Goal: Find specific page/section: Find specific page/section

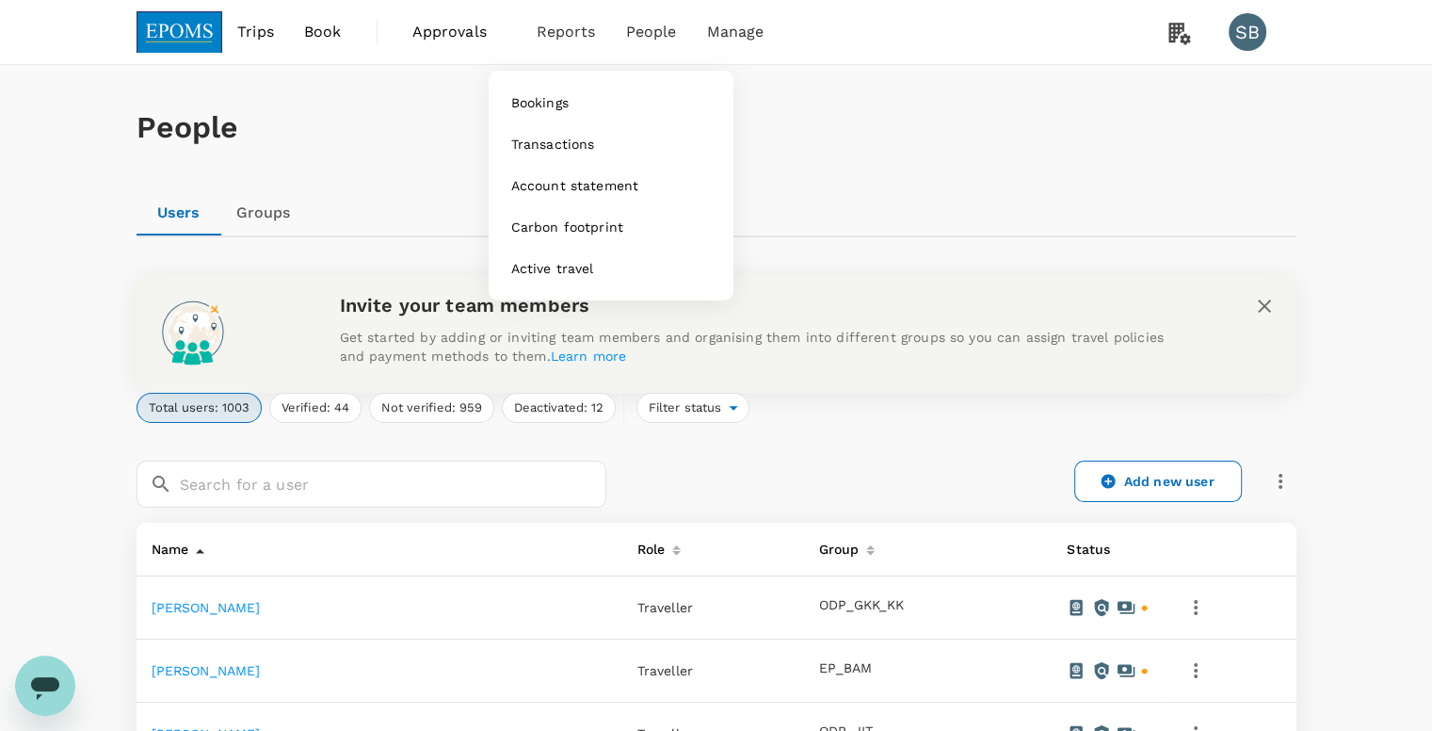
click at [574, 39] on span "Reports" at bounding box center [566, 32] width 59 height 23
click at [542, 105] on span "Bookings" at bounding box center [539, 102] width 57 height 19
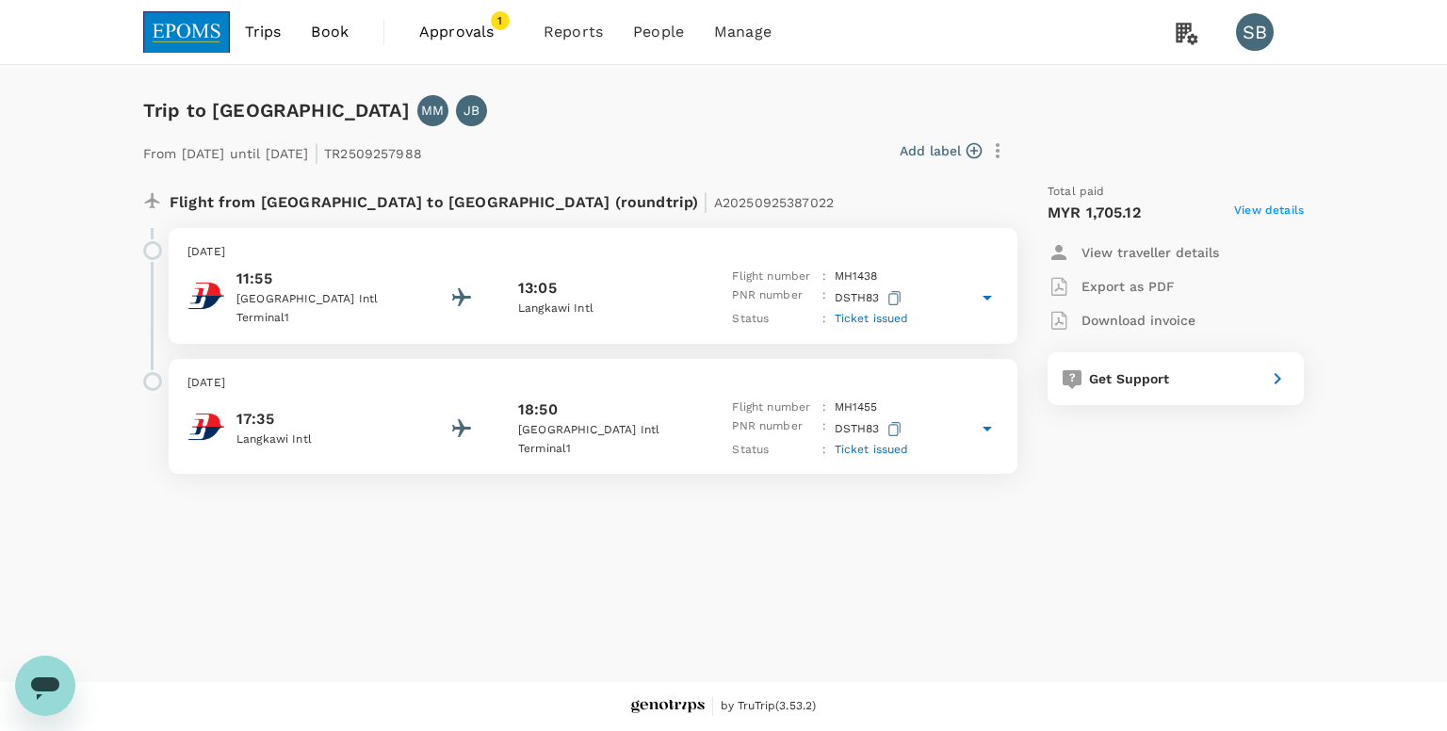
click at [980, 300] on icon at bounding box center [987, 297] width 23 height 23
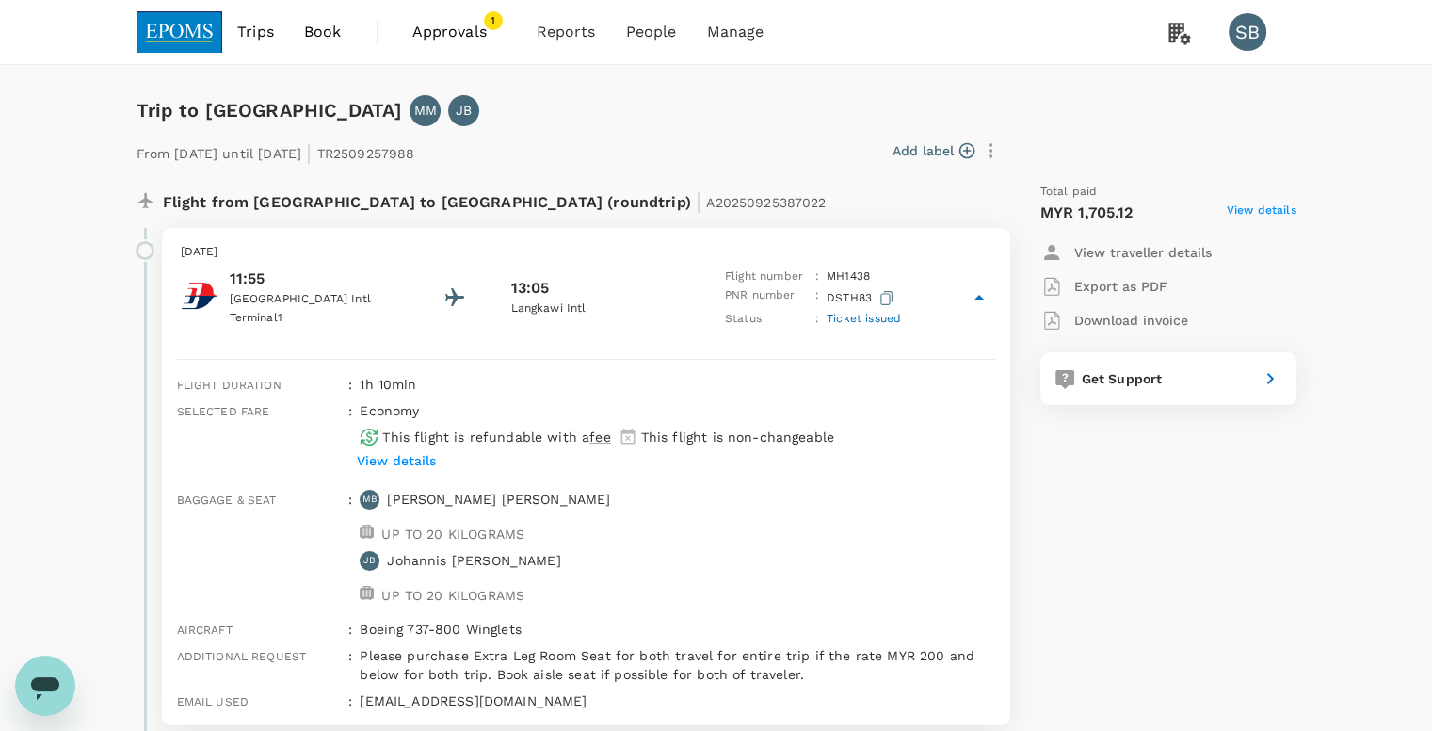
click at [983, 295] on icon at bounding box center [979, 297] width 23 height 23
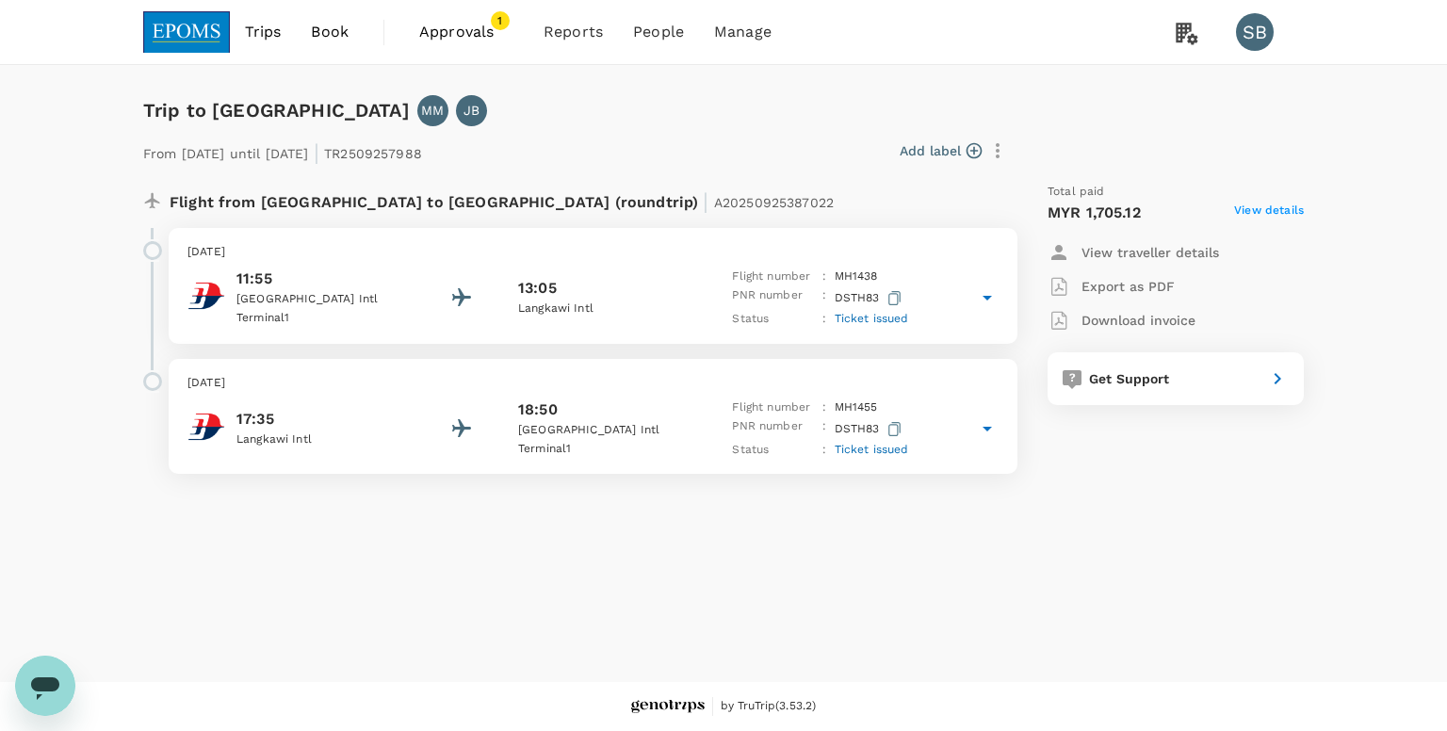
click at [985, 432] on icon at bounding box center [987, 428] width 23 height 23
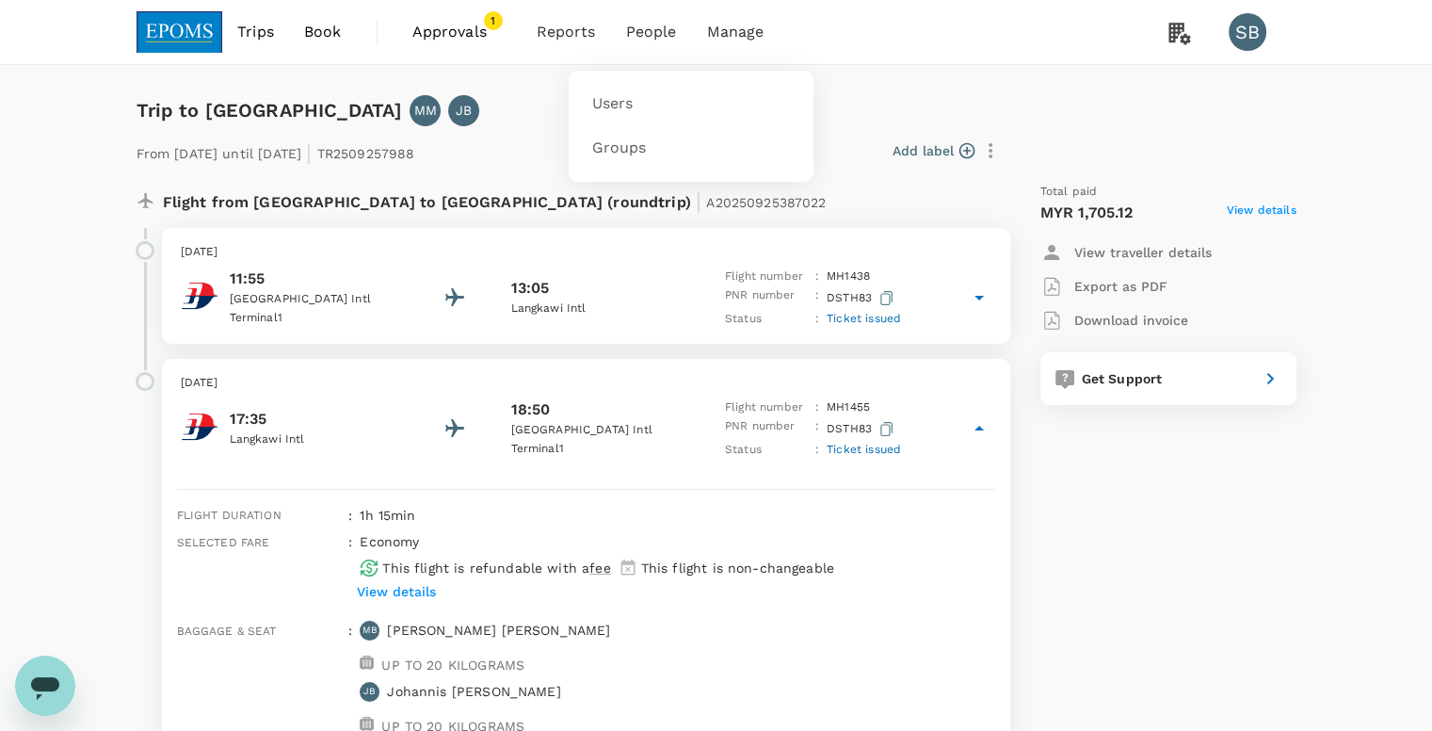
click at [641, 28] on span "People" at bounding box center [651, 32] width 51 height 23
click at [625, 108] on span "Users" at bounding box center [611, 104] width 41 height 22
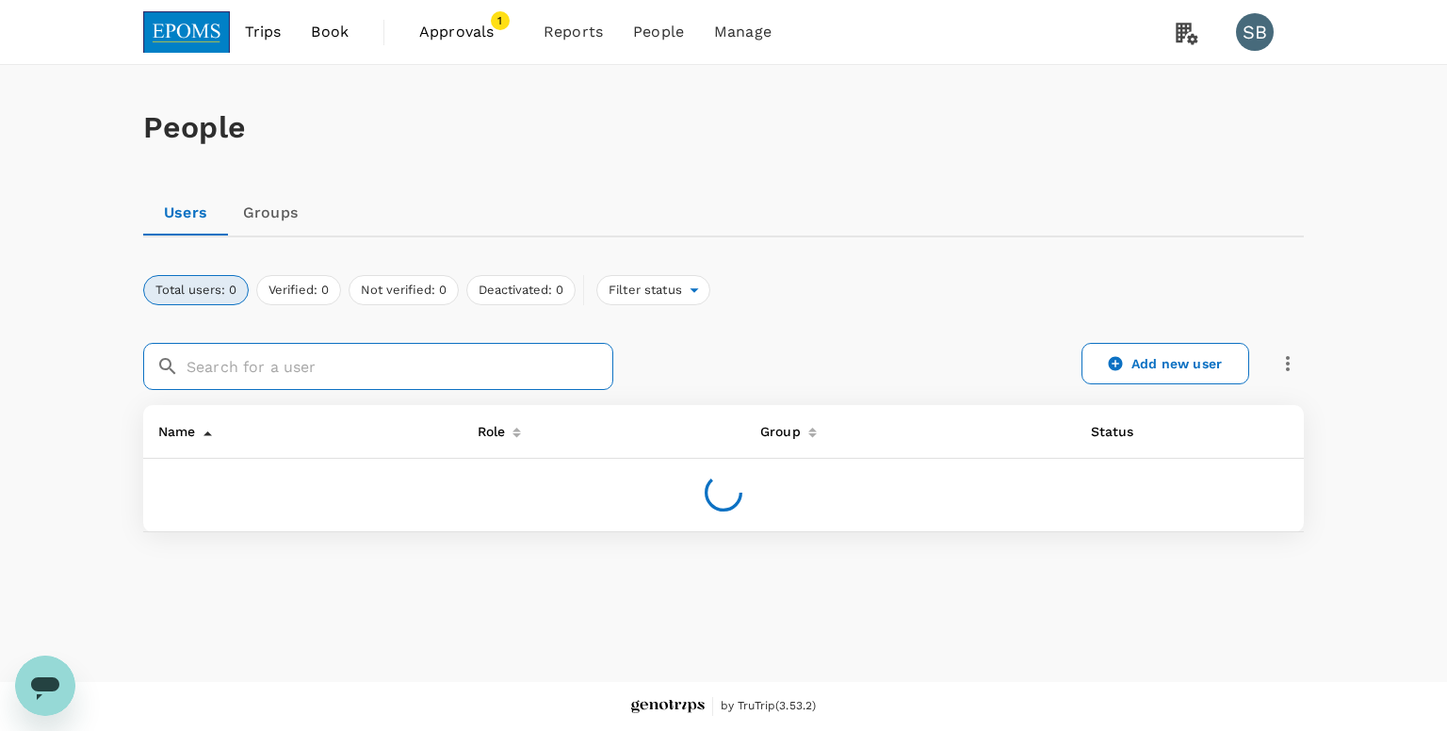
click at [348, 357] on input "text" at bounding box center [399, 366] width 427 height 47
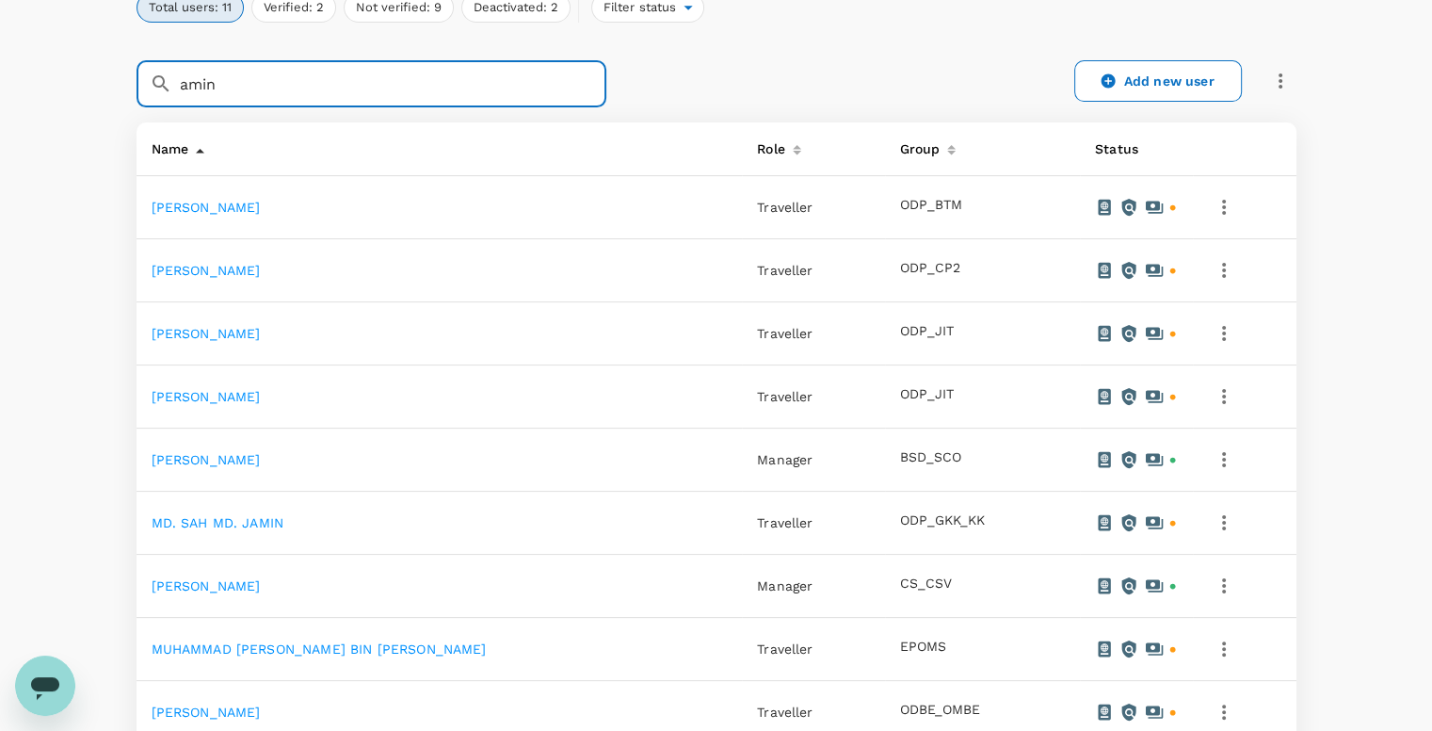
type input "amin"
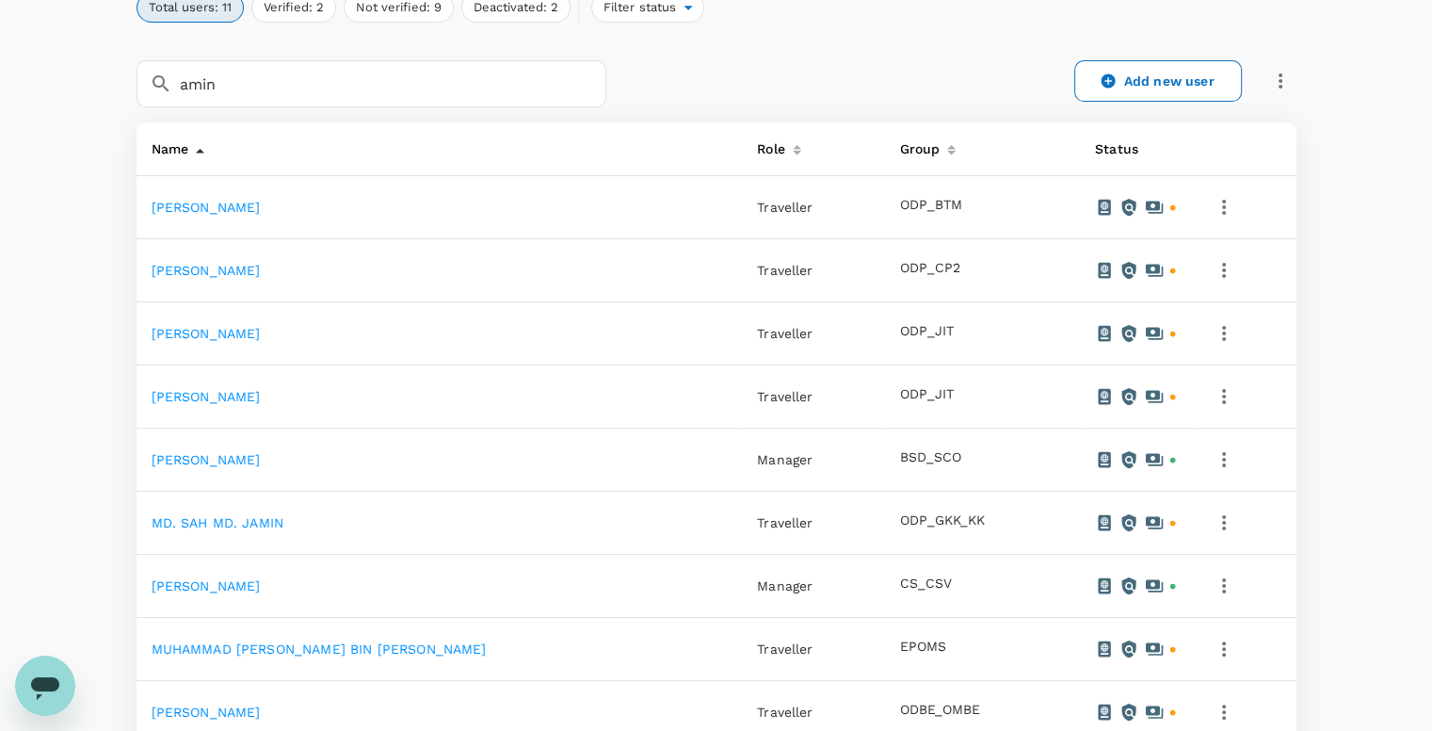
click at [261, 578] on link "MUHAMMAD AMINUDDIN MUSA" at bounding box center [206, 585] width 109 height 15
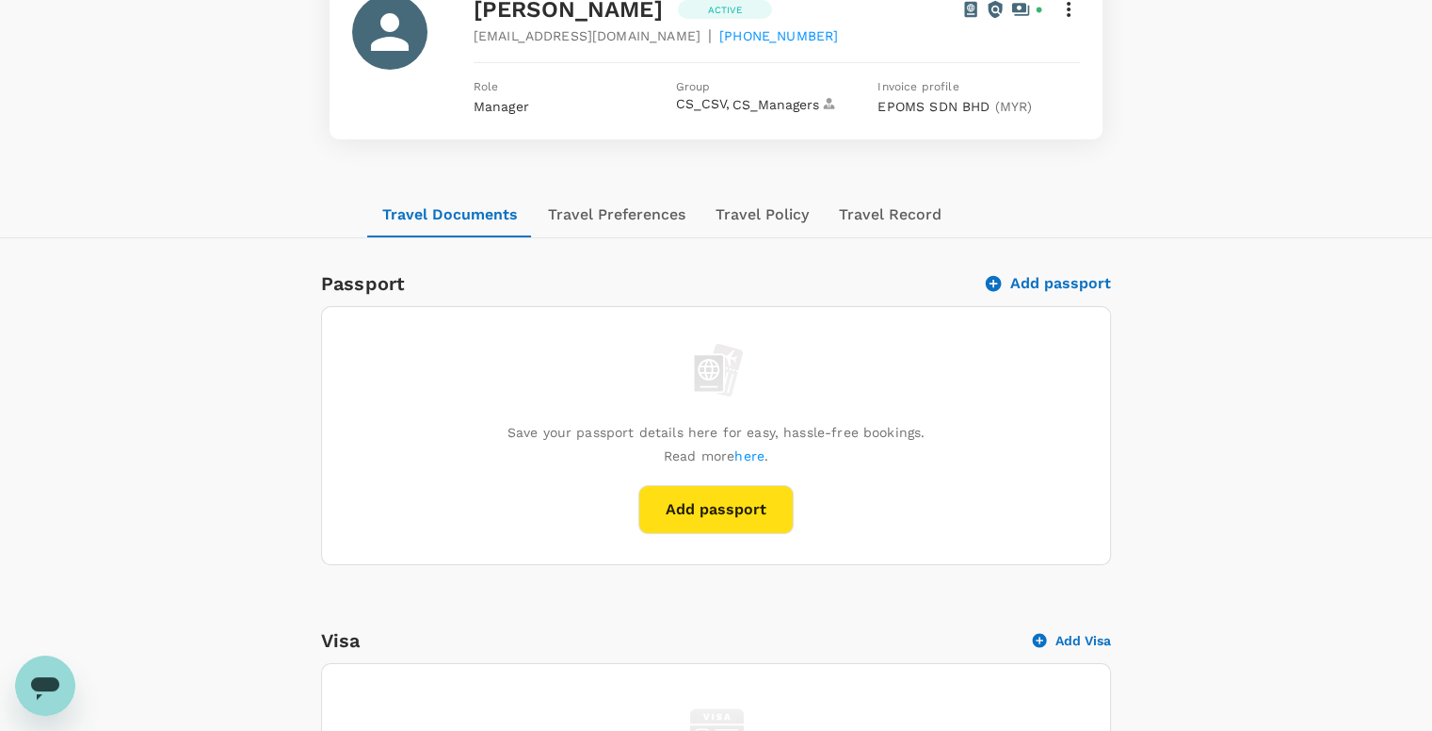
scroll to position [188, 0]
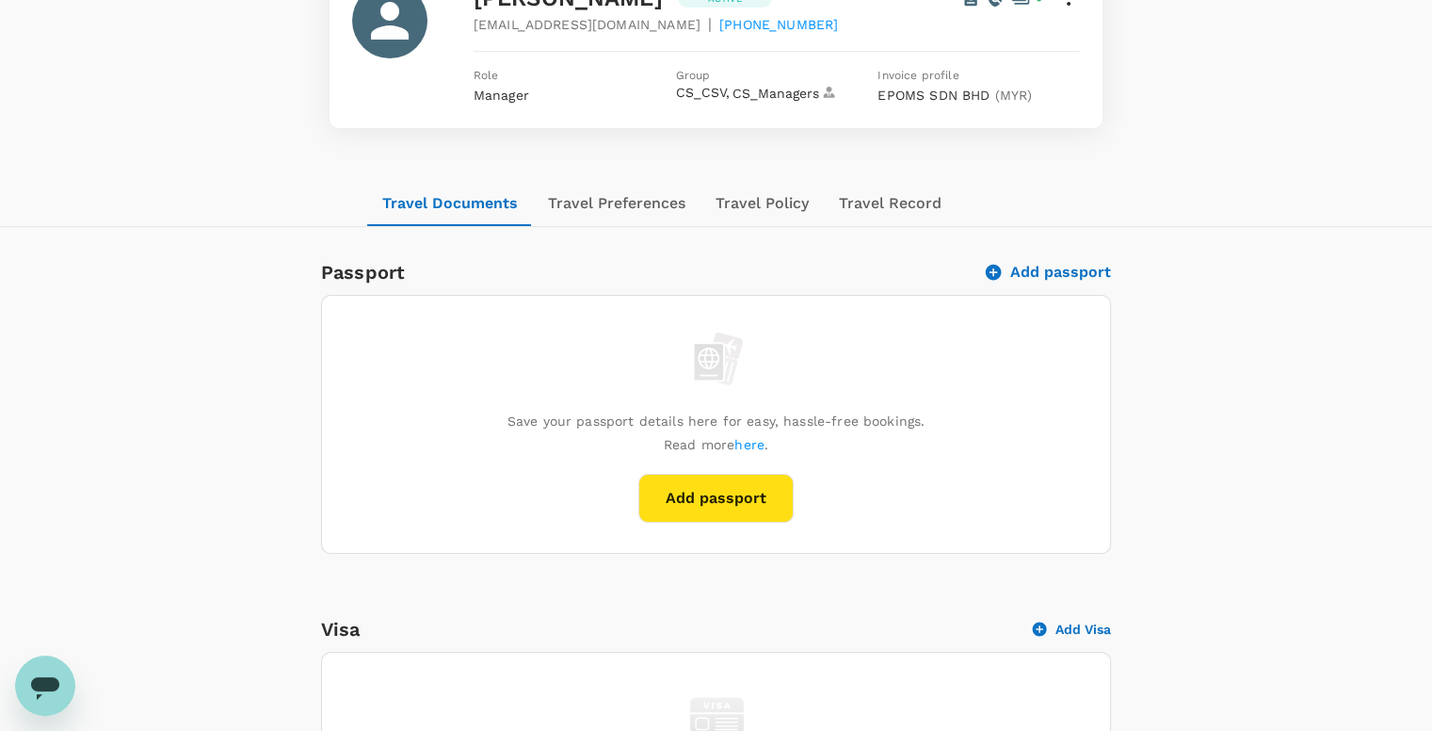
click at [605, 216] on button "Travel Preferences" at bounding box center [617, 203] width 168 height 45
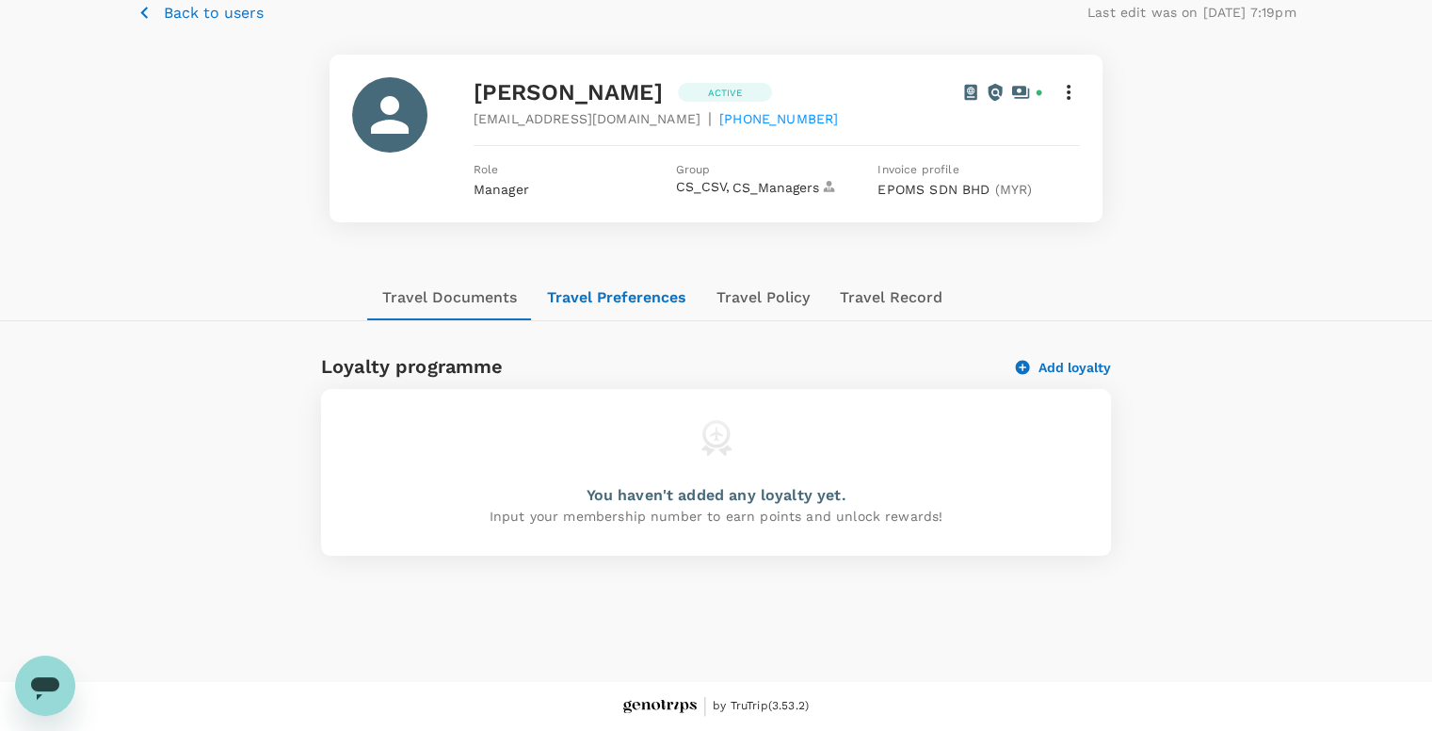
scroll to position [94, 0]
